Goal: Find specific page/section: Find specific page/section

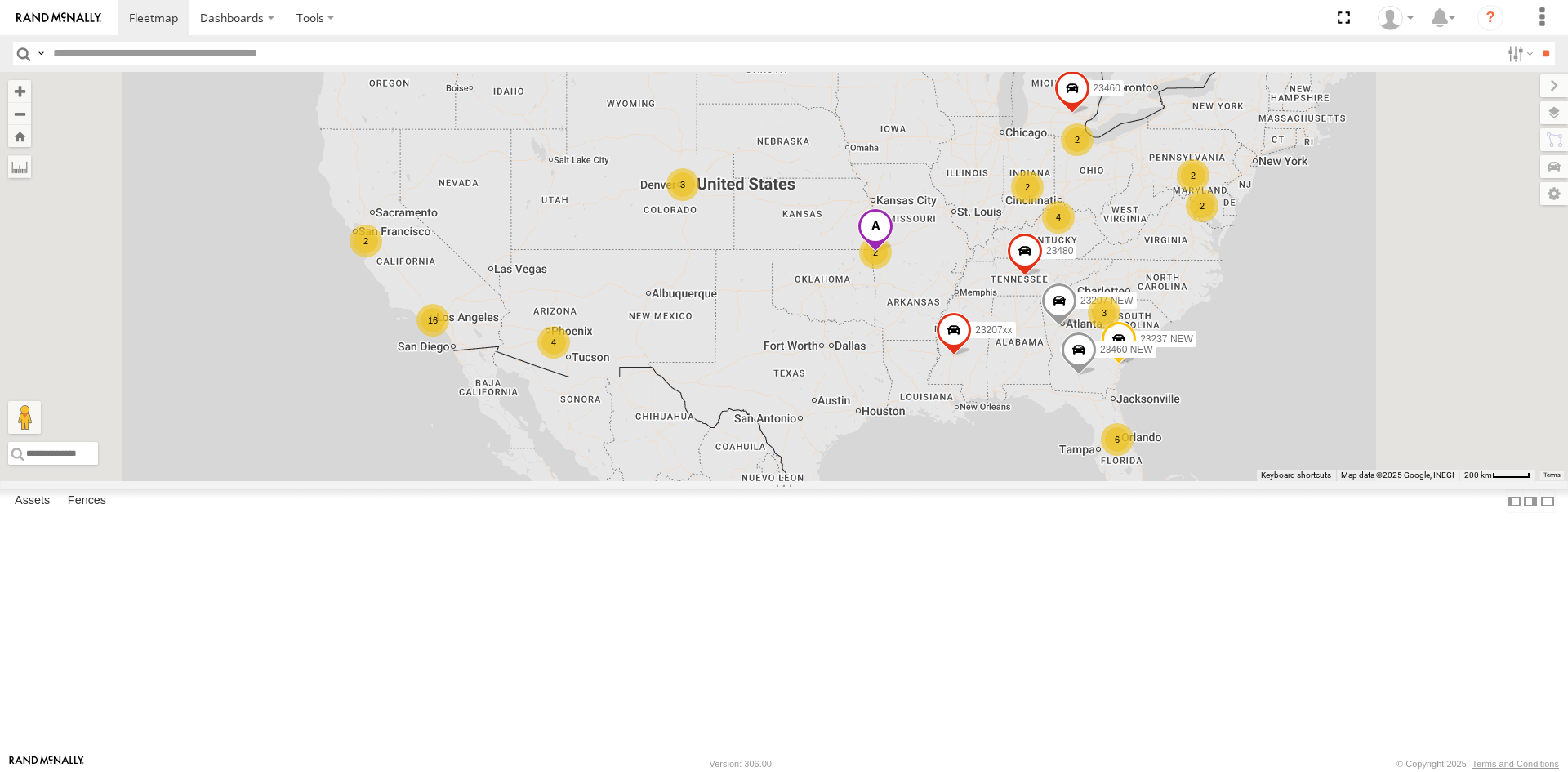
click at [894, 253] on span at bounding box center [875, 230] width 36 height 44
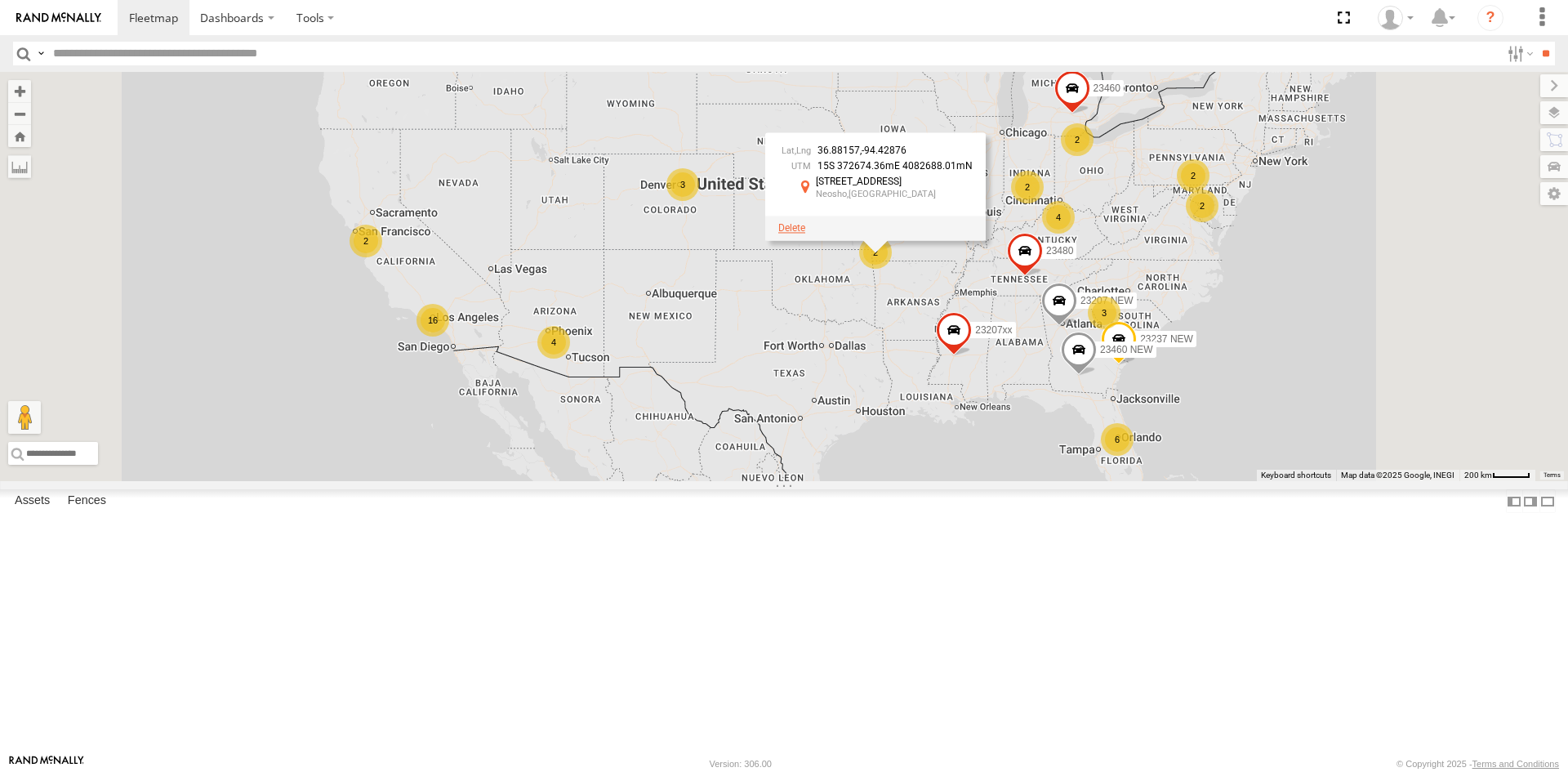
click at [805, 234] on span at bounding box center [791, 228] width 27 height 12
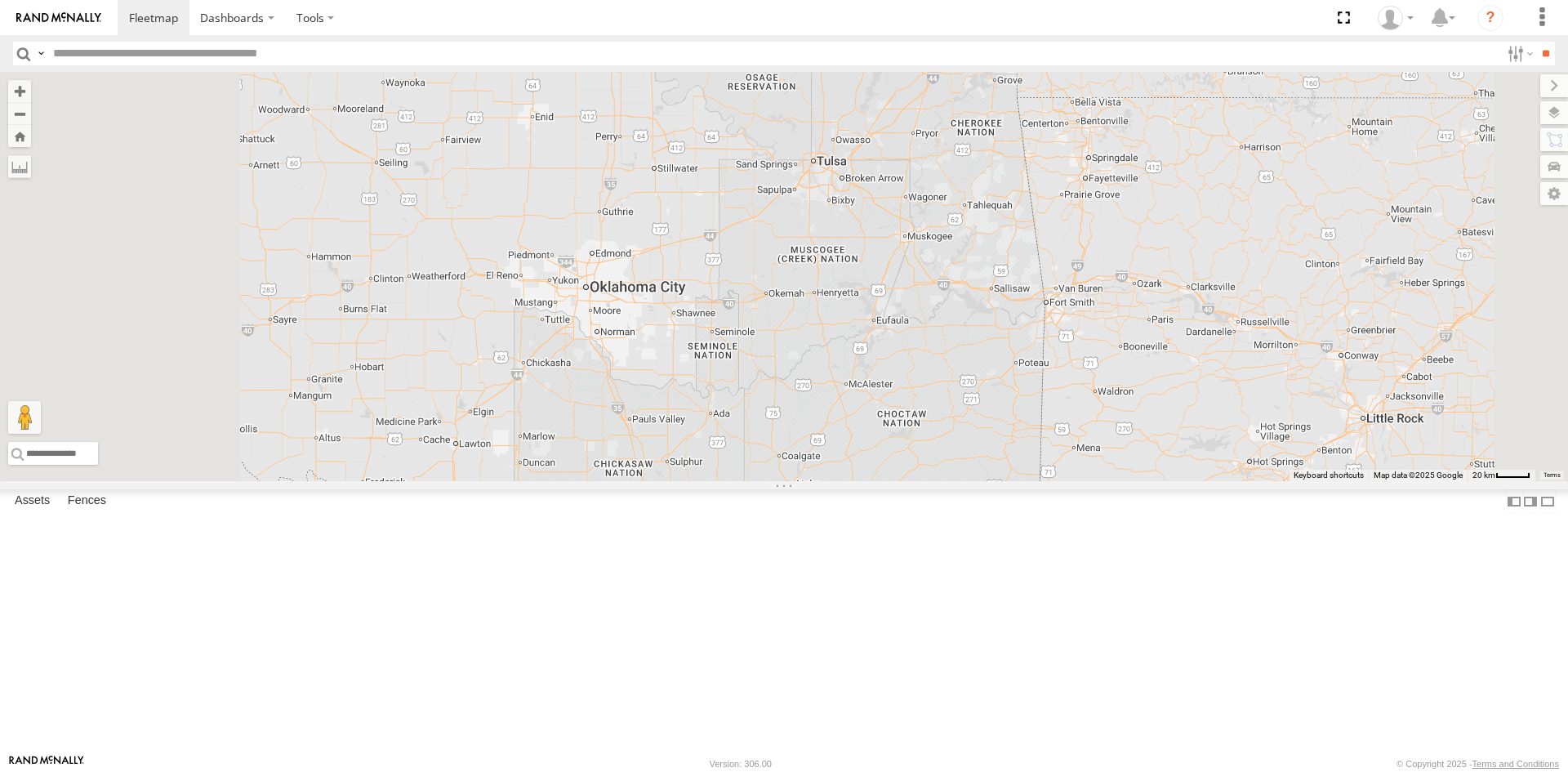
drag, startPoint x: 958, startPoint y: 445, endPoint x: 1126, endPoint y: 370, distance: 184.0
click at [1126, 370] on div "23207xx 23207 NEW 23237 NEW 23460 23480 23460 NEW 2" at bounding box center [784, 276] width 1568 height 409
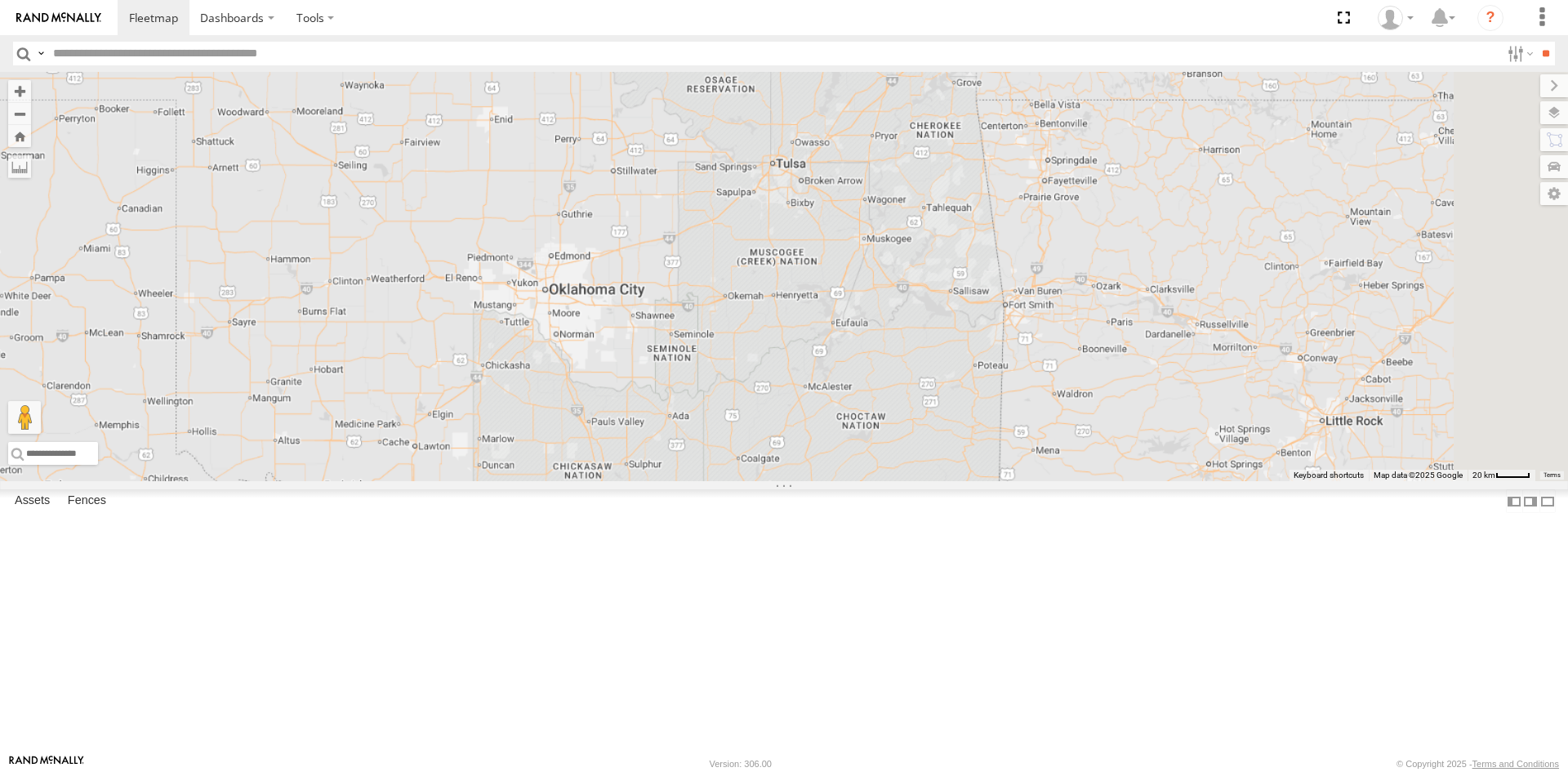
drag, startPoint x: 1137, startPoint y: 329, endPoint x: 796, endPoint y: 423, distance: 353.7
click at [796, 423] on div "23207xx 23207 NEW 23237 NEW 23460 23480 23460 NEW 2" at bounding box center [784, 276] width 1568 height 409
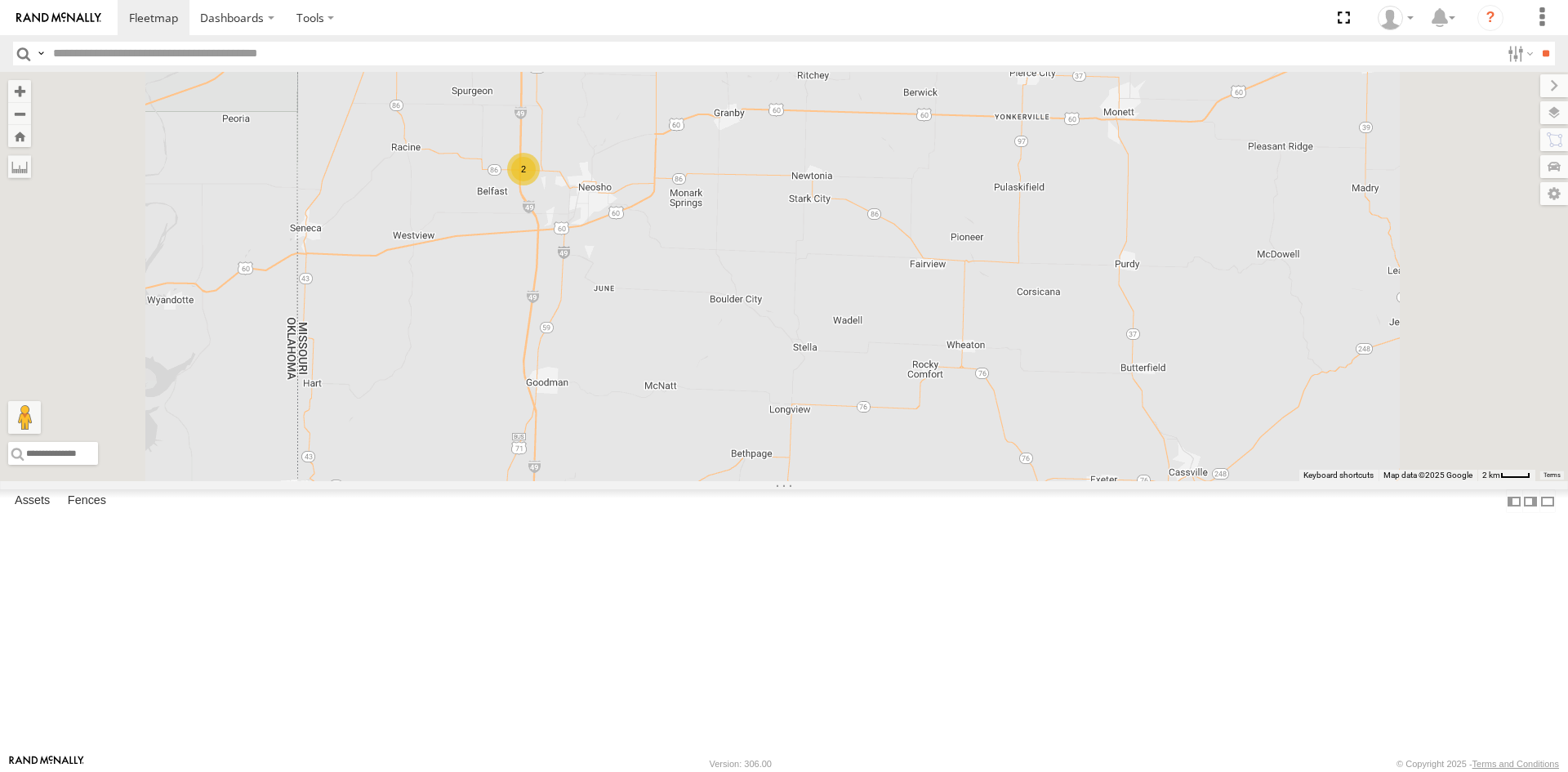
click at [540, 186] on div "2" at bounding box center [523, 168] width 32 height 32
